Goal: Transaction & Acquisition: Purchase product/service

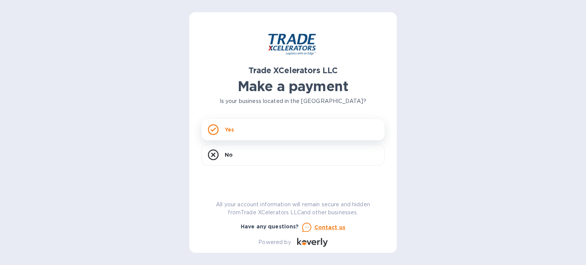
click at [228, 129] on p "Yes" at bounding box center [229, 130] width 9 height 8
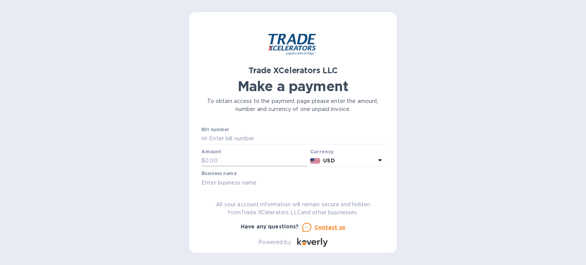
click at [231, 160] on input "text" at bounding box center [256, 160] width 102 height 11
type input "220.43"
click at [243, 135] on input "text" at bounding box center [295, 138] width 177 height 11
paste input "INVOICE NO. [DATE] 8503482-1"
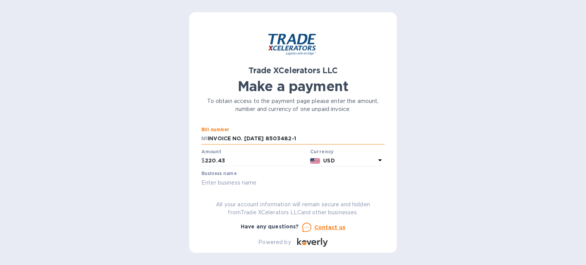
click at [273, 138] on input "INVOICE NO. [DATE] 8503482-1" at bounding box center [295, 138] width 177 height 11
type input "8503482-1"
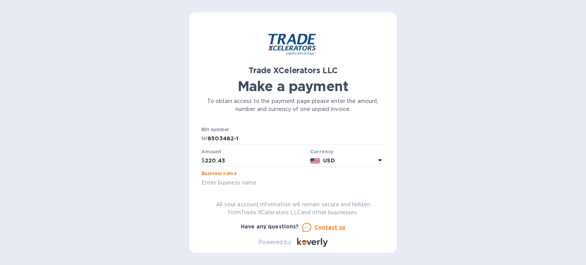
click at [309, 178] on input "text" at bounding box center [292, 182] width 183 height 11
click at [195, 181] on div "Trade XCelerators LLC Make a payment To obtain access to the payment page pleas…" at bounding box center [292, 132] width 207 height 241
click at [221, 182] on input "text" at bounding box center [292, 182] width 183 height 11
type input "[PERSON_NAME]"
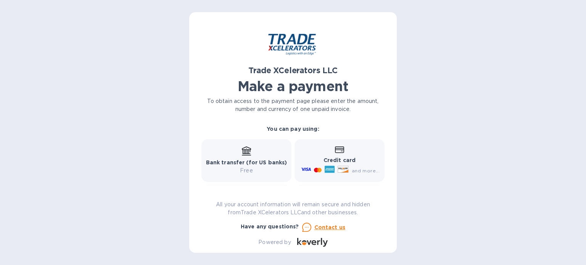
scroll to position [101, 0]
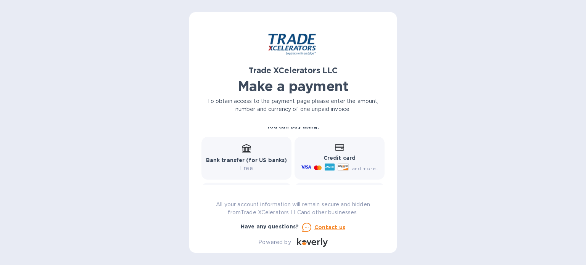
click at [339, 151] on icon at bounding box center [339, 147] width 9 height 6
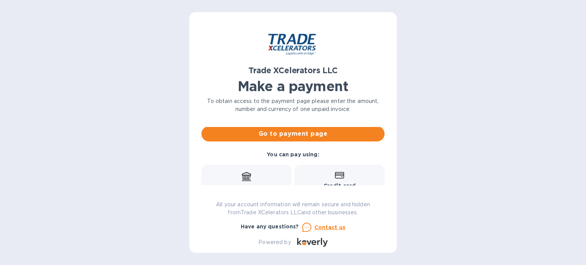
scroll to position [64, 0]
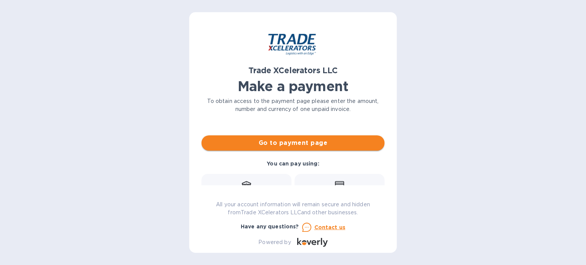
click at [323, 143] on span "Go to payment page" at bounding box center [292, 142] width 171 height 9
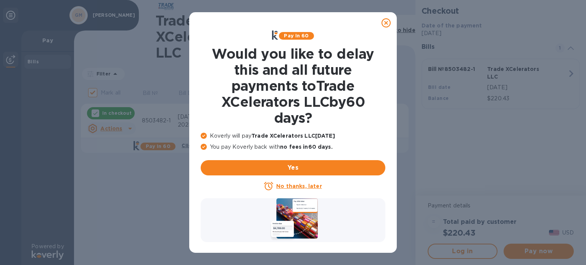
click at [384, 24] on icon at bounding box center [385, 22] width 9 height 9
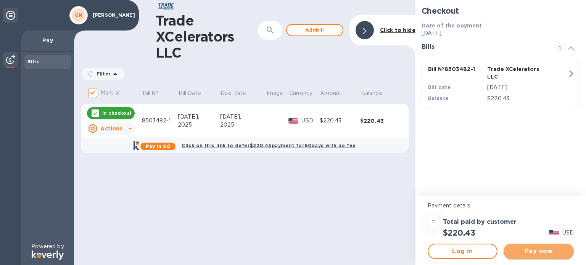
click at [548, 250] on span "Pay now" at bounding box center [538, 251] width 58 height 9
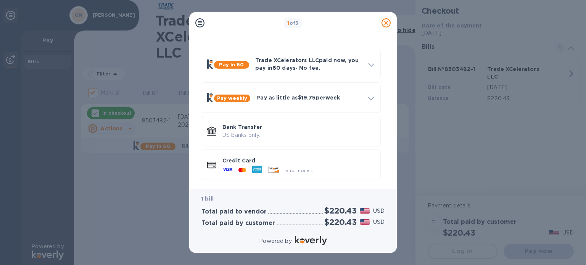
scroll to position [21, 0]
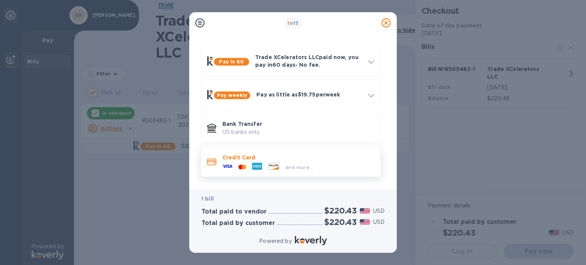
click at [281, 168] on div at bounding box center [273, 167] width 17 height 8
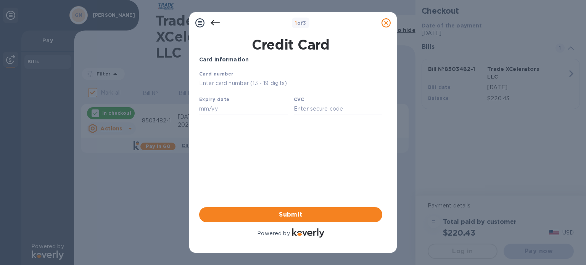
scroll to position [0, 0]
click at [224, 82] on input "text" at bounding box center [290, 83] width 183 height 11
type input "[CREDIT_CARD_NUMBER]"
type input "12/26"
click at [352, 106] on input "text" at bounding box center [338, 108] width 88 height 11
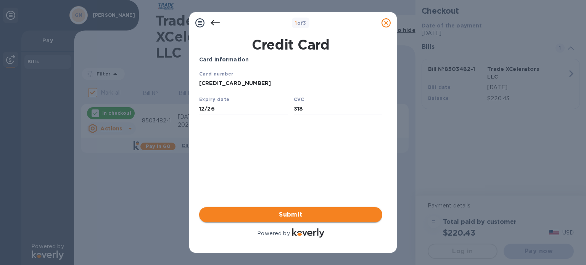
type input "318"
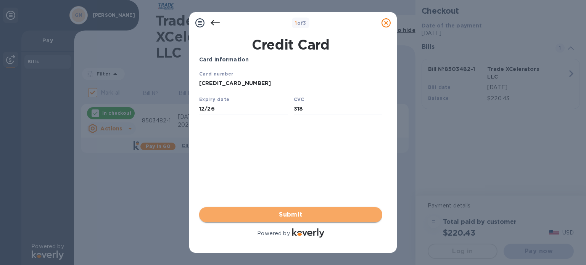
click at [296, 214] on span "Submit" at bounding box center [290, 214] width 171 height 9
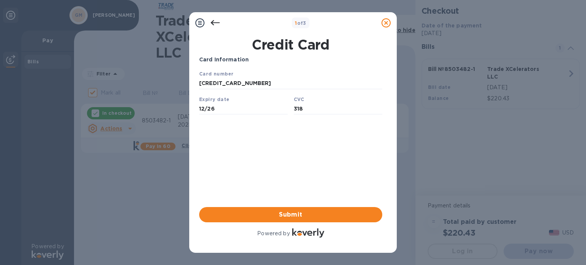
click at [294, 161] on div "Card Information Your browser does not support iframes Submit Powered by" at bounding box center [290, 147] width 183 height 183
